Goal: Navigation & Orientation: Find specific page/section

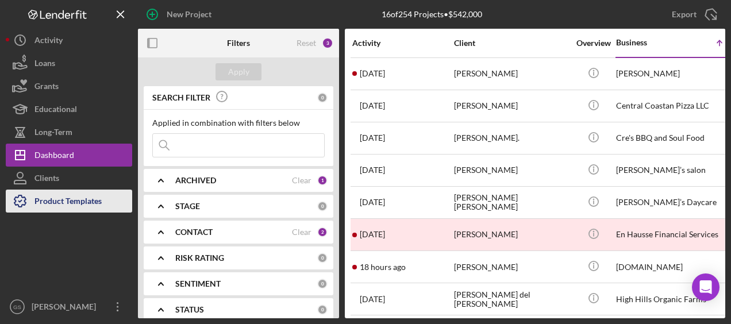
click at [72, 208] on div "Product Templates" at bounding box center [67, 203] width 67 height 26
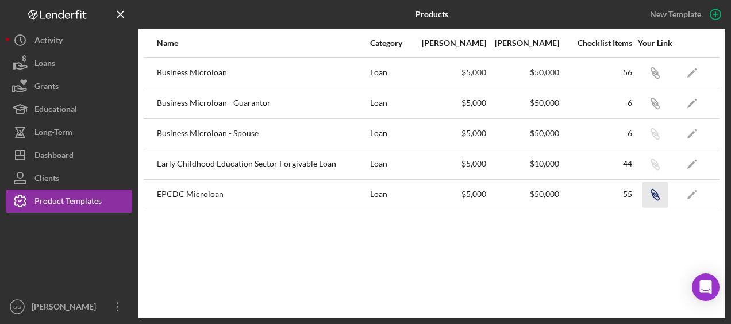
click at [663, 200] on icon "Icon/Link" at bounding box center [655, 195] width 26 height 26
